Goal: Information Seeking & Learning: Learn about a topic

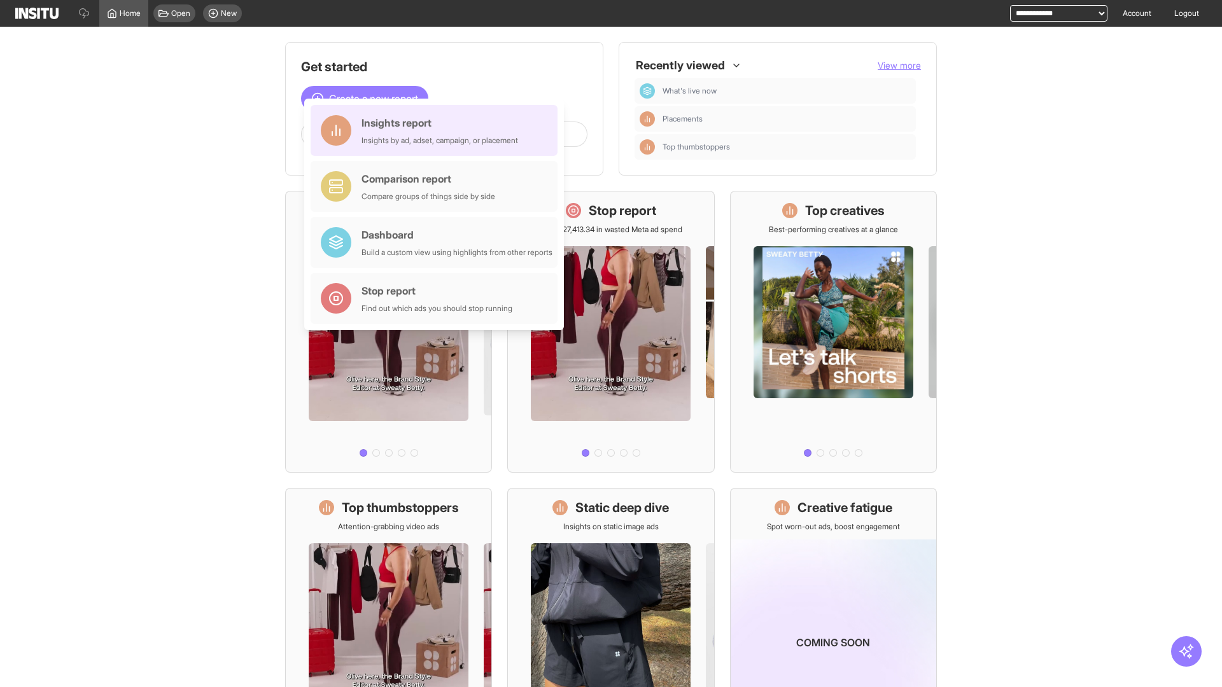
click at [437, 130] on div "Insights report Insights by ad, adset, campaign, or placement" at bounding box center [440, 130] width 157 height 31
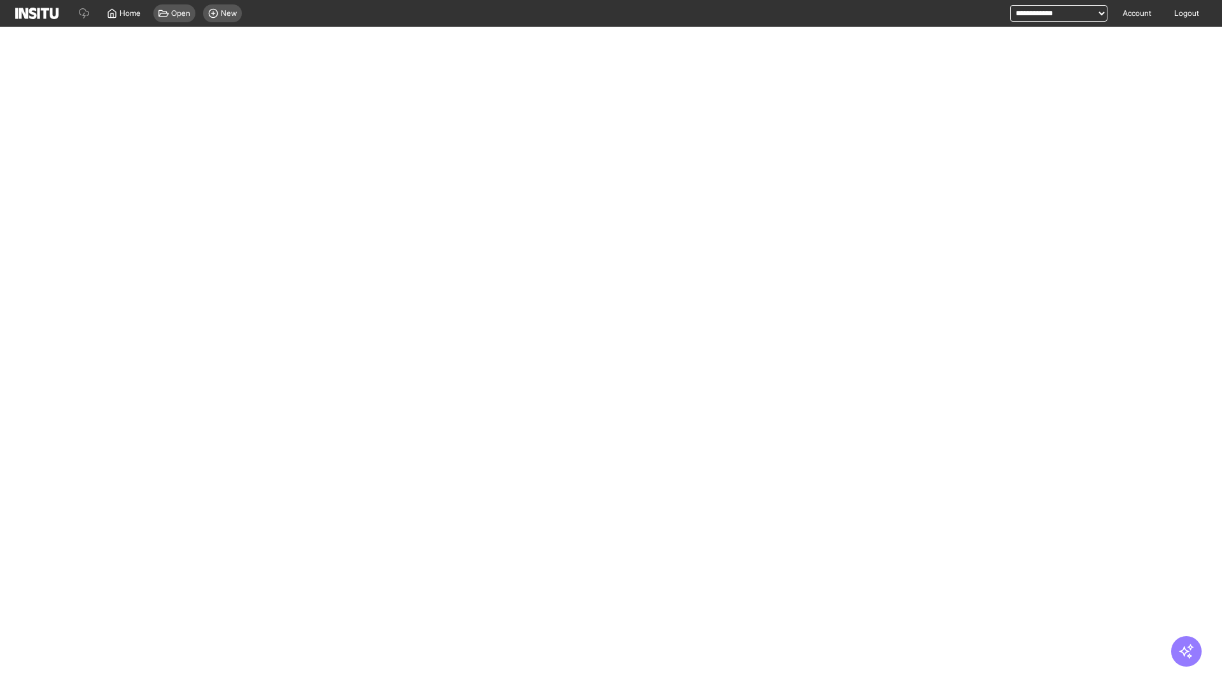
select select "**"
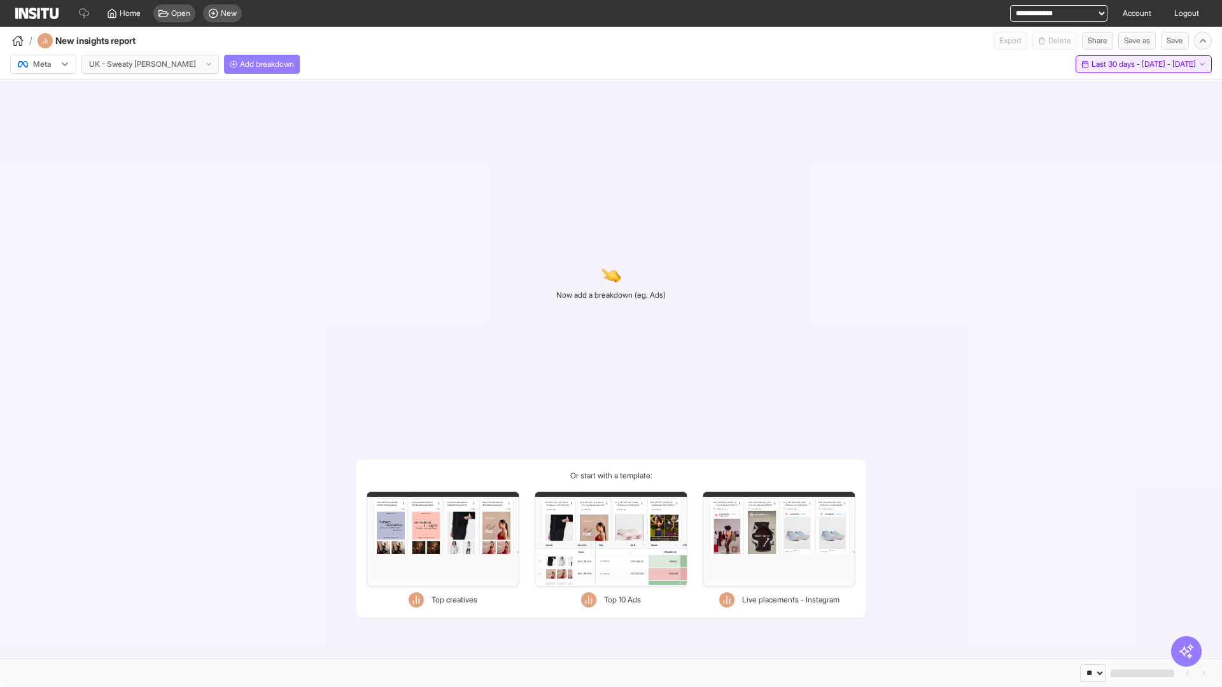
click at [1117, 64] on span "Last 30 days - [DATE] - [DATE]" at bounding box center [1144, 64] width 104 height 10
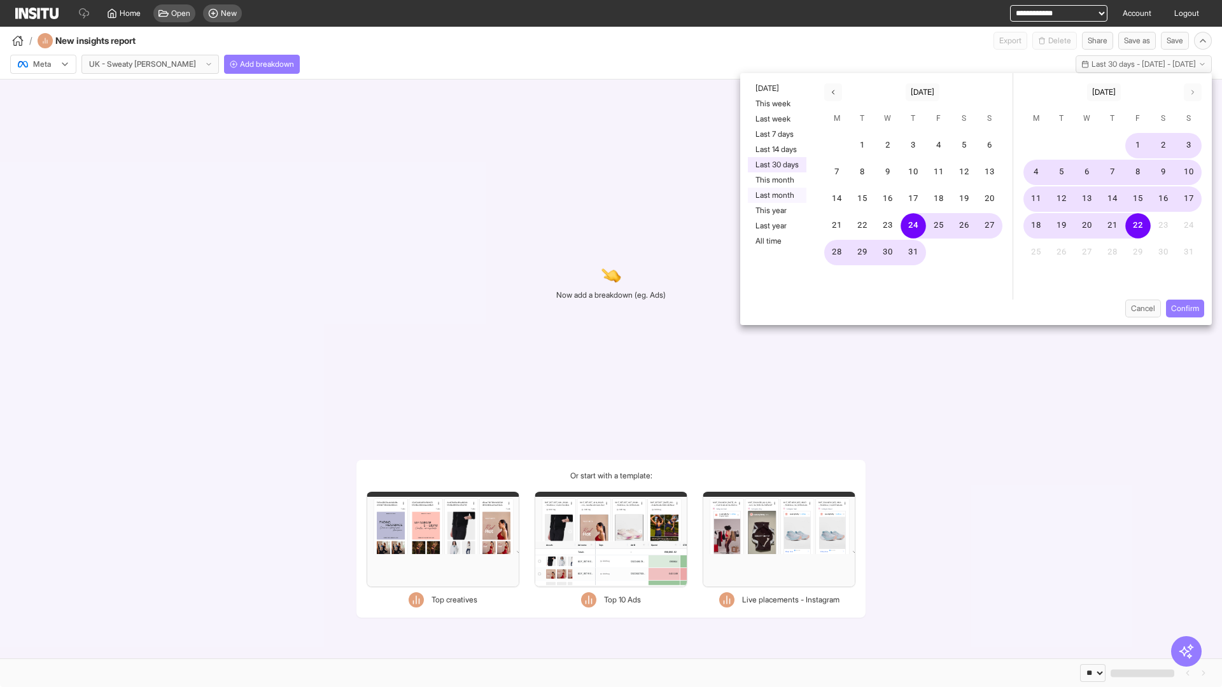
click at [776, 195] on button "Last month" at bounding box center [777, 195] width 59 height 15
